Goal: Task Accomplishment & Management: Manage account settings

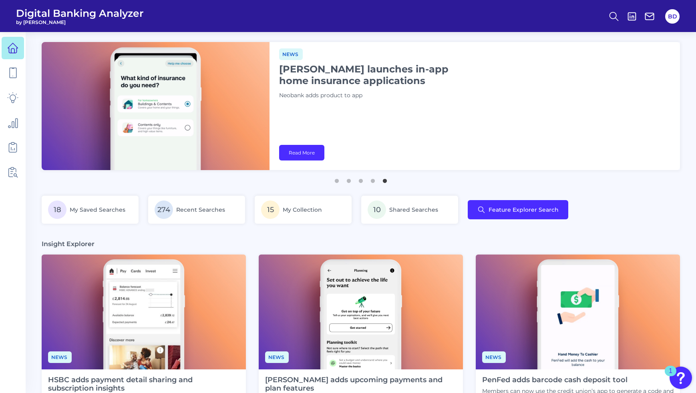
scroll to position [0, 0]
click at [672, 17] on button "BD" at bounding box center [672, 16] width 14 height 14
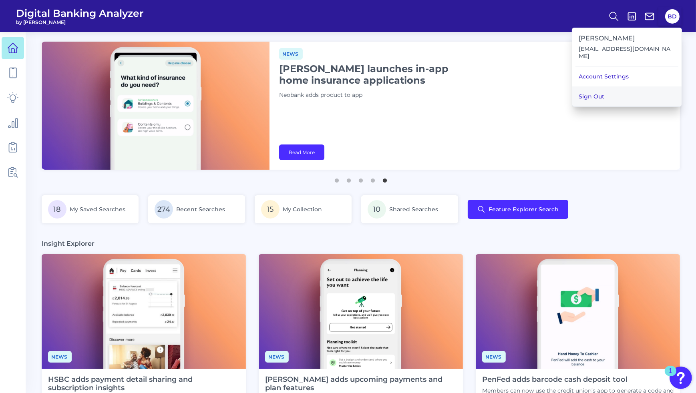
click at [637, 93] on button "Sign Out" at bounding box center [626, 97] width 109 height 20
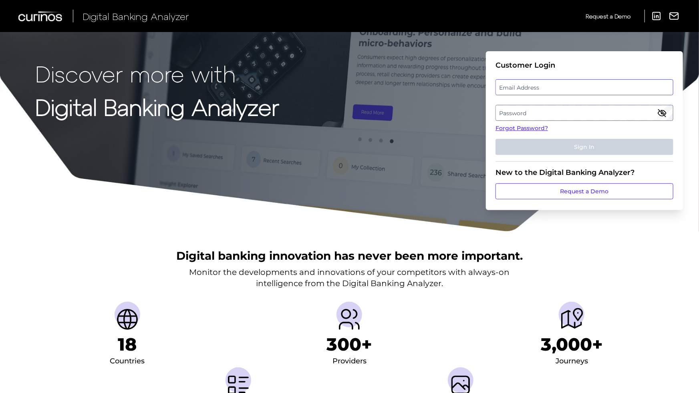
type input "[EMAIL_ADDRESS][DOMAIN_NAME]"
